Goal: Navigation & Orientation: Understand site structure

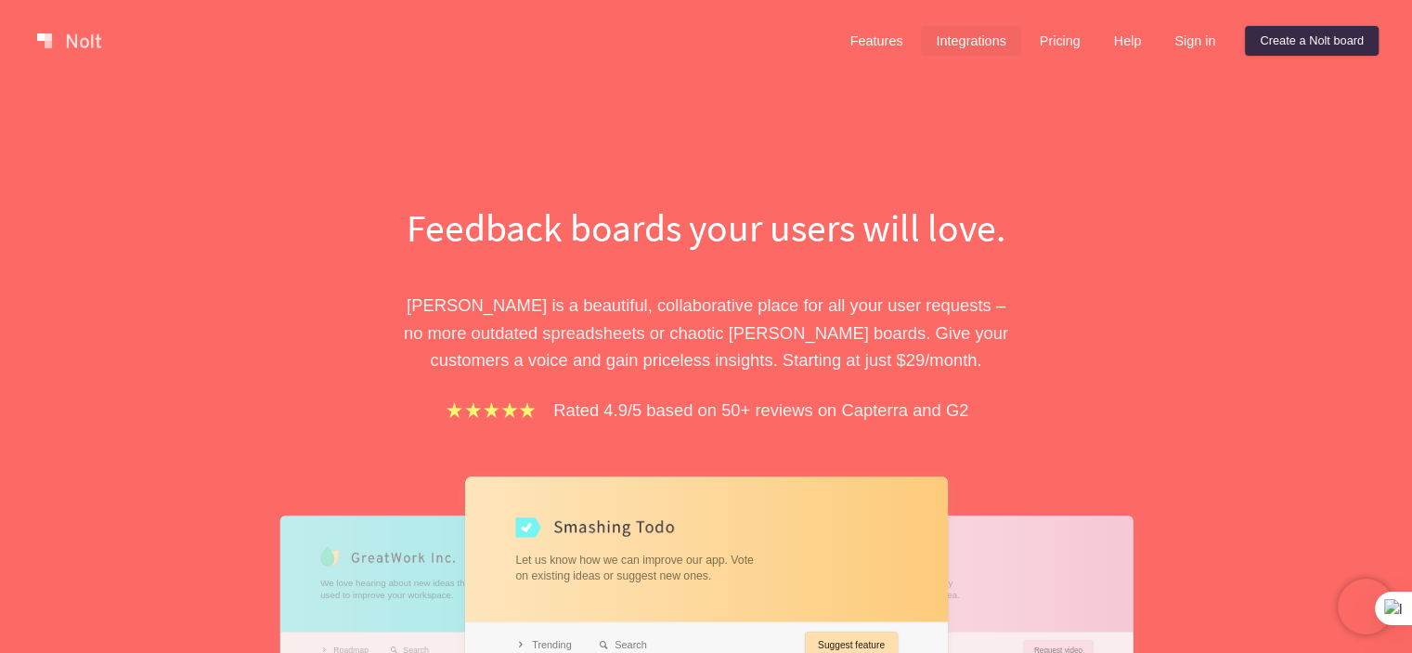
click at [990, 50] on link "Integrations" at bounding box center [970, 41] width 99 height 30
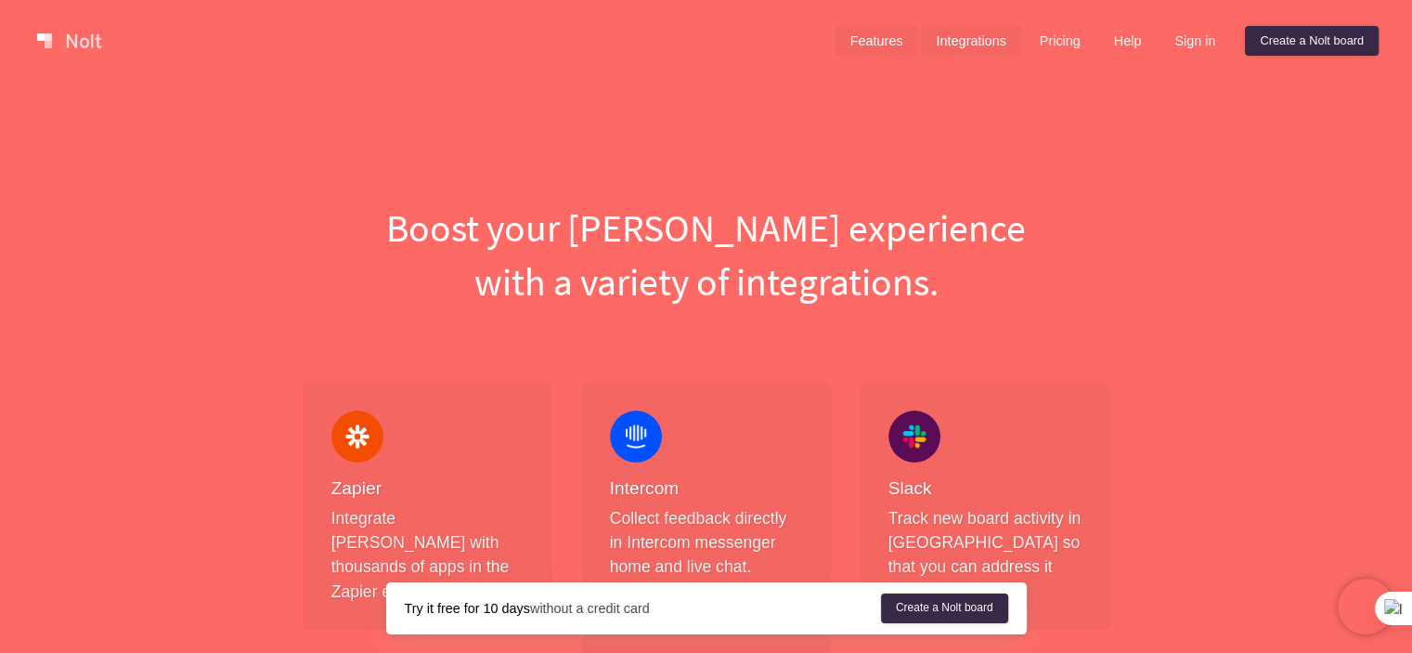
click at [875, 46] on link "Features" at bounding box center [877, 41] width 83 height 30
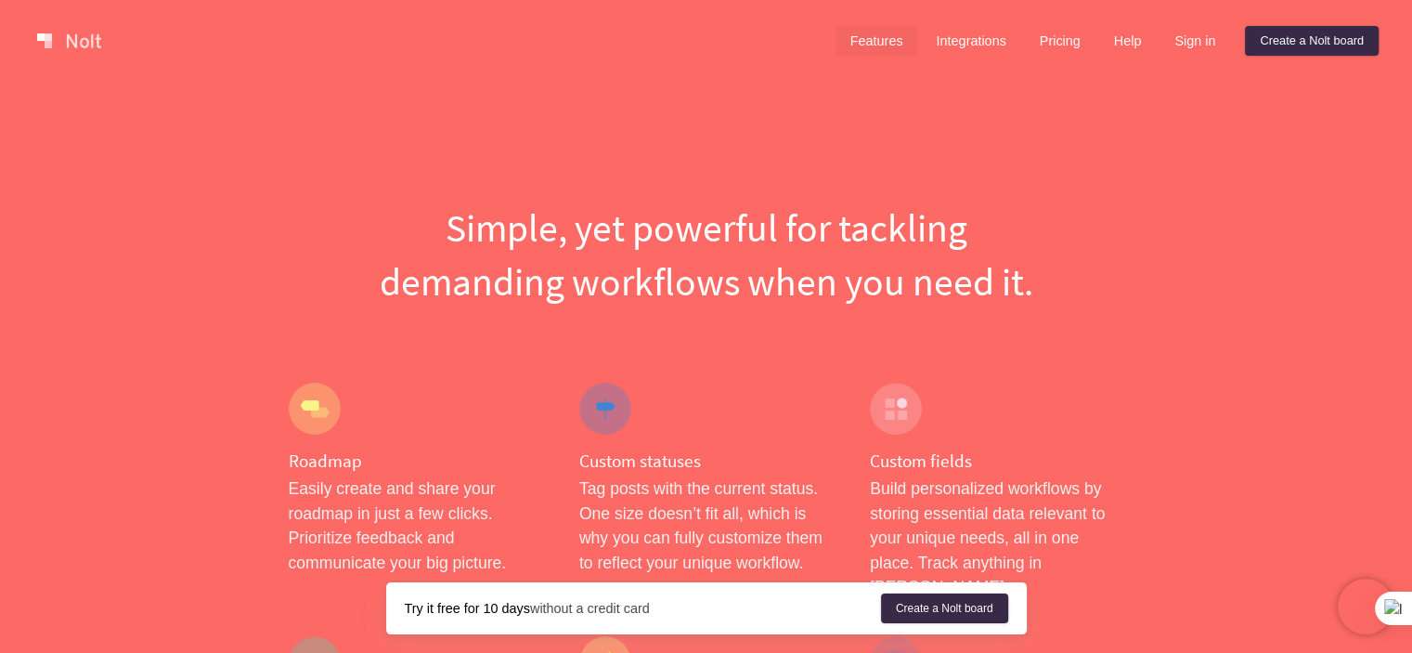
click at [82, 41] on link at bounding box center [69, 41] width 79 height 30
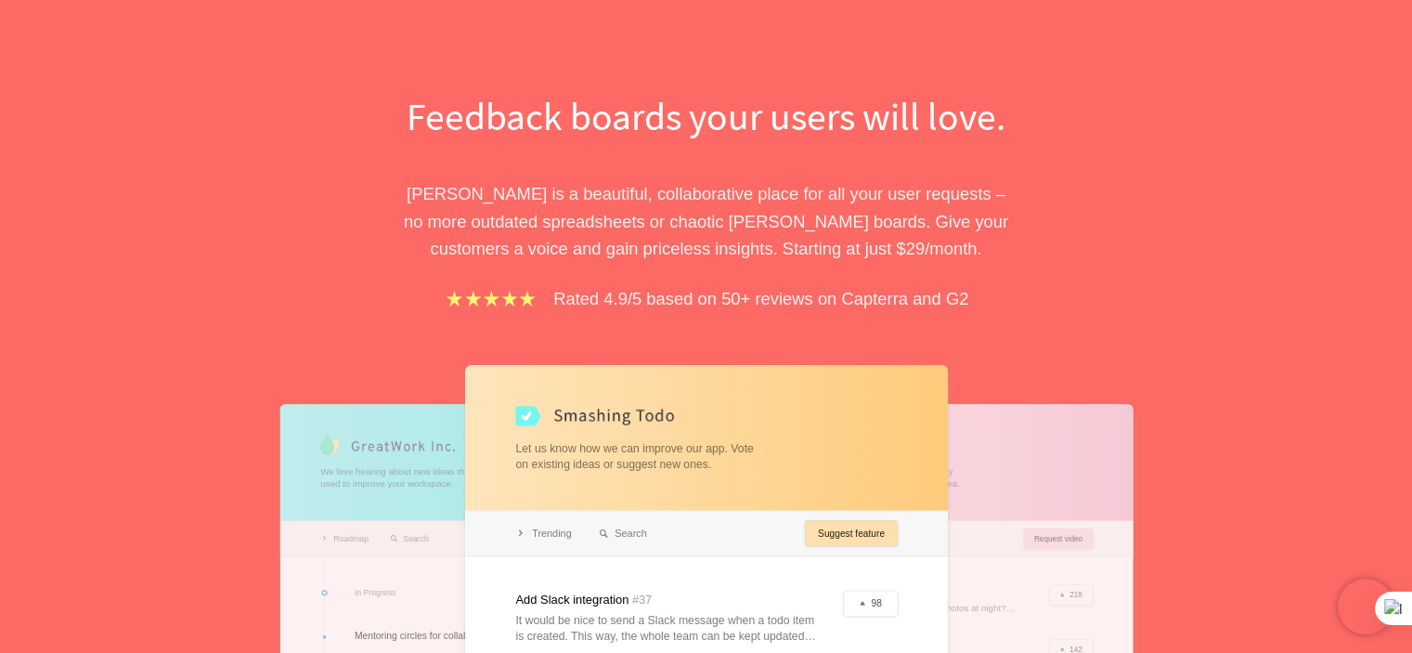
scroll to position [464, 0]
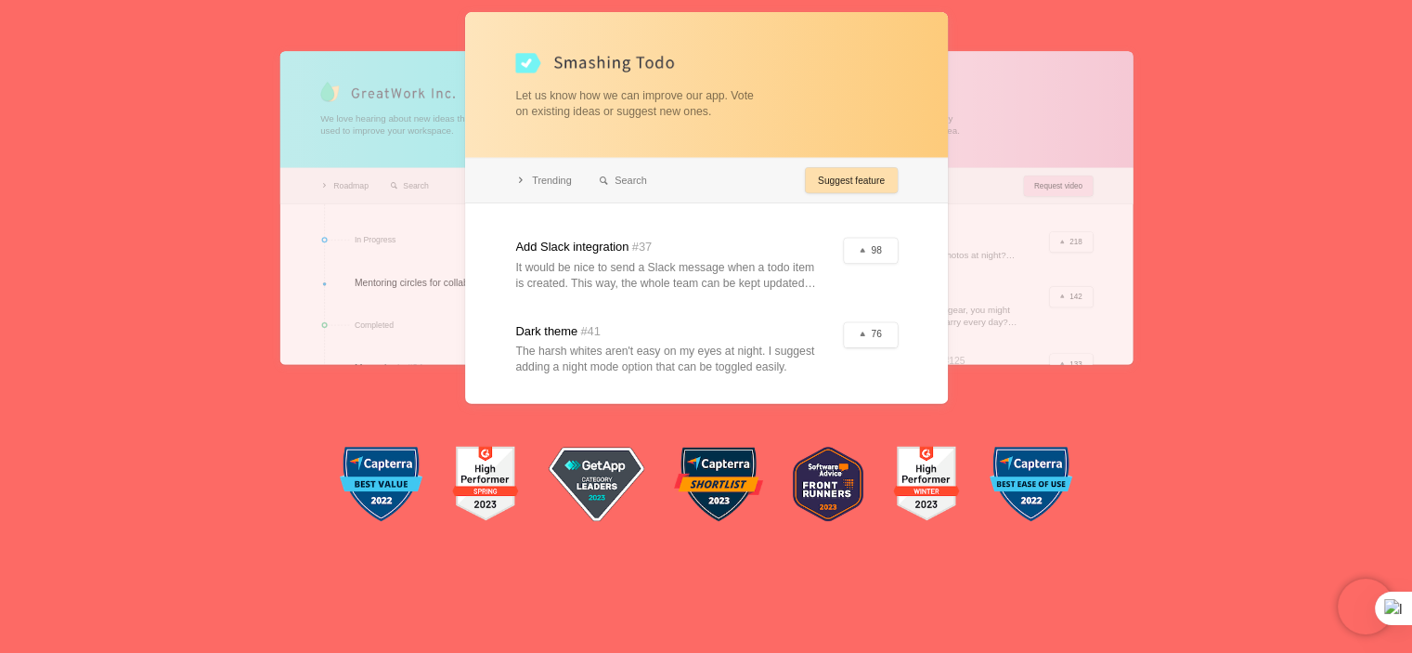
click at [745, 189] on div at bounding box center [706, 208] width 483 height 392
